Goal: Find specific page/section: Find specific page/section

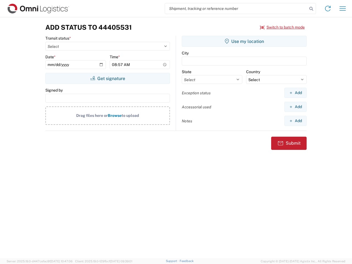
click at [237, 9] on input "search" at bounding box center [236, 8] width 143 height 10
click at [312, 9] on icon at bounding box center [312, 9] width 8 height 8
click at [328, 9] on icon at bounding box center [328, 8] width 9 height 9
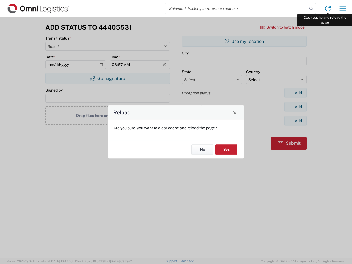
click at [343, 9] on div "Reload Are you sure, you want to clear cache and reload the page? No Yes" at bounding box center [176, 132] width 352 height 264
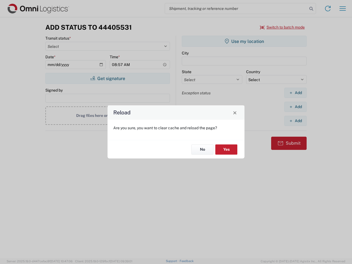
click at [283, 27] on div "Reload Are you sure, you want to clear cache and reload the page? No Yes" at bounding box center [176, 132] width 352 height 264
click at [108, 78] on div "Reload Are you sure, you want to clear cache and reload the page? No Yes" at bounding box center [176, 132] width 352 height 264
click at [245, 41] on div "Reload Are you sure, you want to clear cache and reload the page? No Yes" at bounding box center [176, 132] width 352 height 264
click at [296, 93] on div "Reload Are you sure, you want to clear cache and reload the page? No Yes" at bounding box center [176, 132] width 352 height 264
click at [296, 107] on div "Reload Are you sure, you want to clear cache and reload the page? No Yes" at bounding box center [176, 132] width 352 height 264
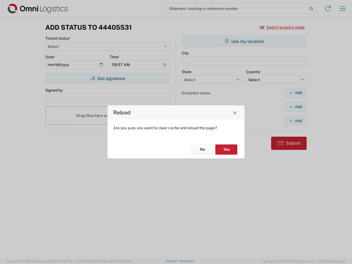
click at [296, 121] on div "Reload Are you sure, you want to clear cache and reload the page? No Yes" at bounding box center [176, 132] width 352 height 264
